Goal: Transaction & Acquisition: Purchase product/service

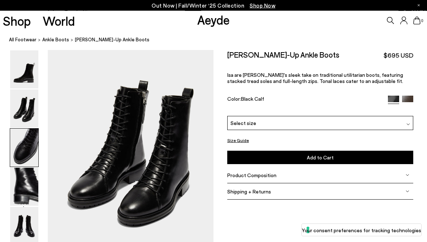
click at [21, 58] on img at bounding box center [24, 70] width 28 height 38
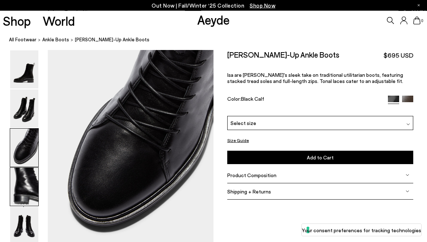
click at [20, 87] on img at bounding box center [24, 70] width 28 height 38
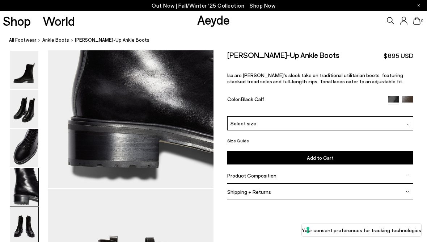
click at [22, 168] on img at bounding box center [24, 187] width 28 height 38
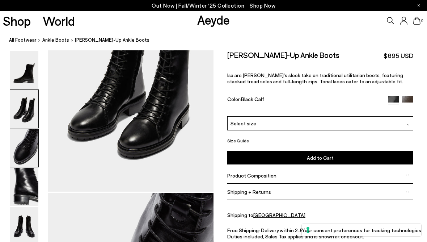
click at [24, 45] on nav "All Footwear ankle boots Isa Lace-Up Ankle Boots" at bounding box center [218, 40] width 418 height 20
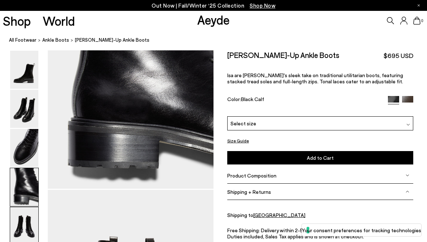
click at [18, 134] on img at bounding box center [24, 148] width 28 height 38
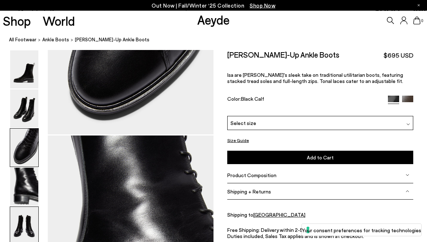
scroll to position [581, 0]
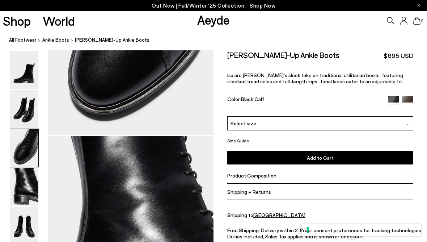
click at [405, 102] on img at bounding box center [407, 101] width 11 height 11
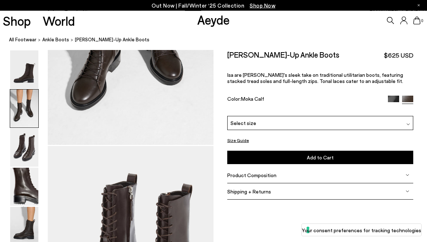
scroll to position [346, 0]
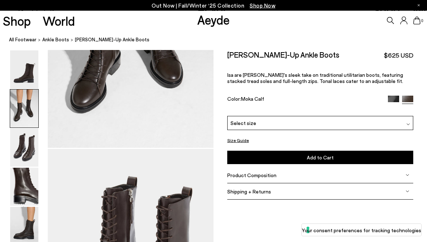
click at [395, 99] on img at bounding box center [393, 101] width 11 height 11
